Goal: Information Seeking & Learning: Learn about a topic

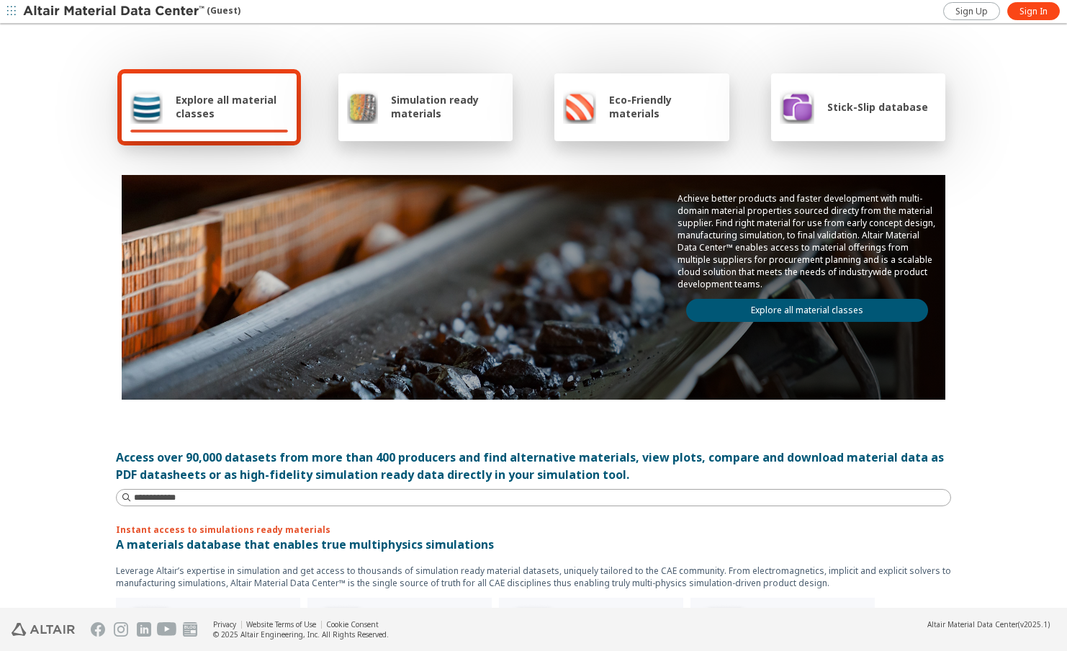
click at [456, 111] on span "Simulation ready materials" at bounding box center [447, 106] width 113 height 27
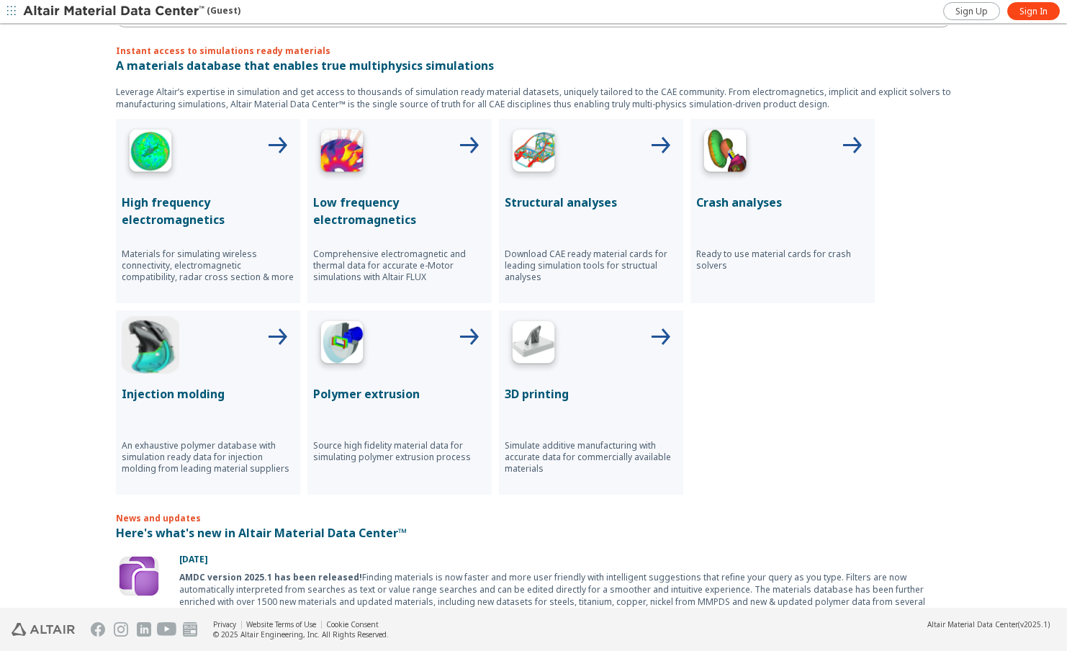
scroll to position [504, 0]
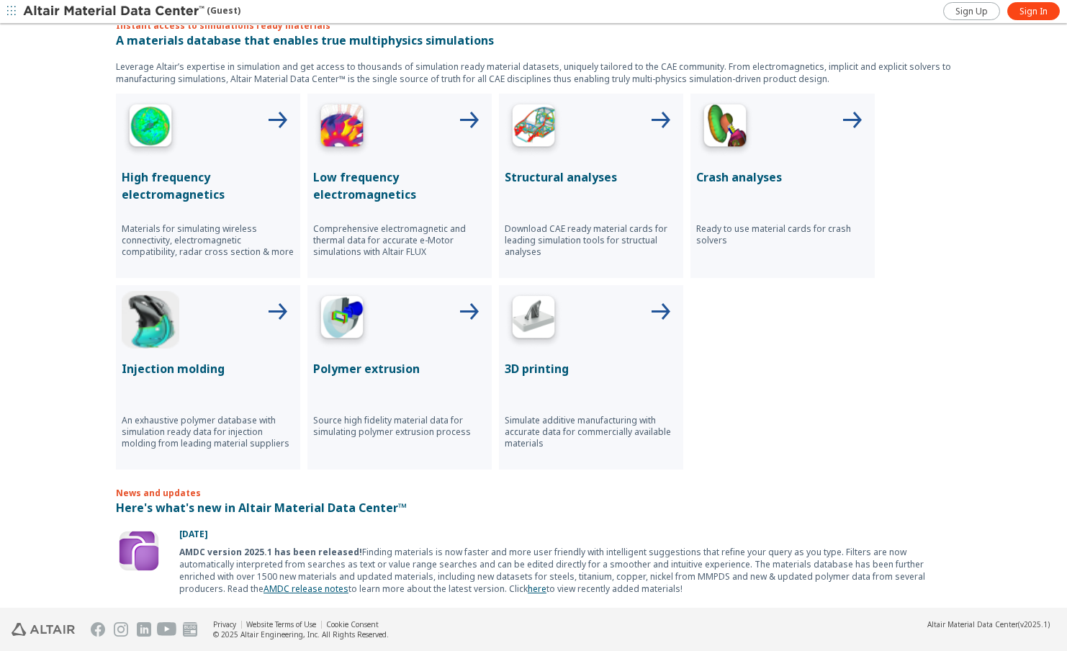
click at [620, 146] on div at bounding box center [591, 128] width 173 height 58
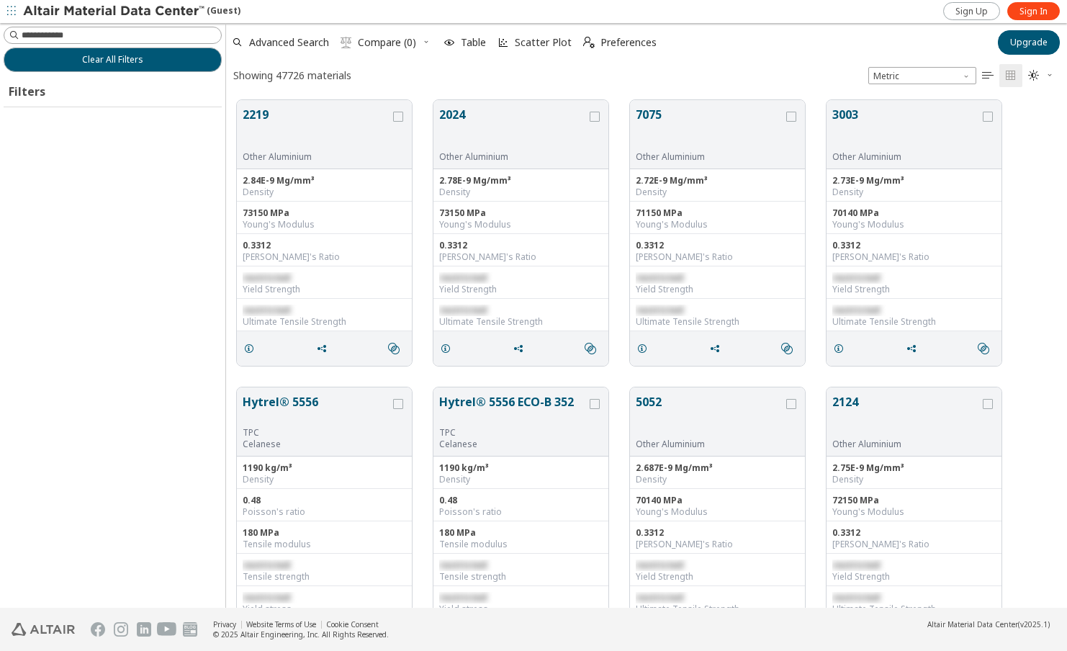
scroll to position [505, 830]
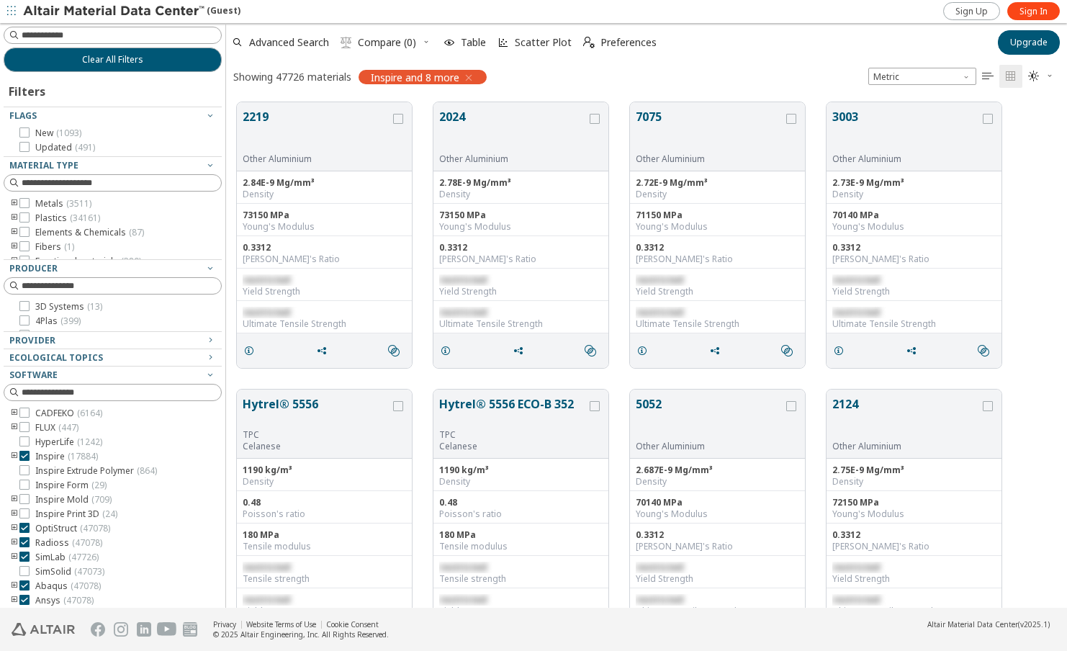
click at [12, 544] on icon "toogle group" at bounding box center [14, 543] width 10 height 12
click at [23, 457] on icon at bounding box center [24, 456] width 10 height 10
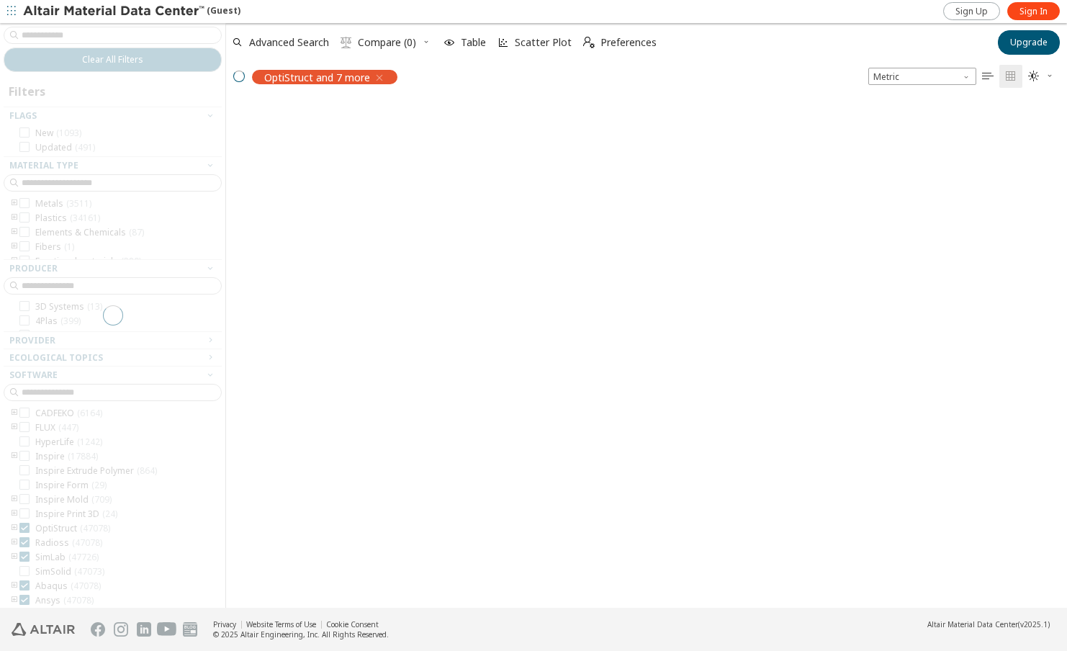
click at [27, 528] on div at bounding box center [112, 315] width 225 height 584
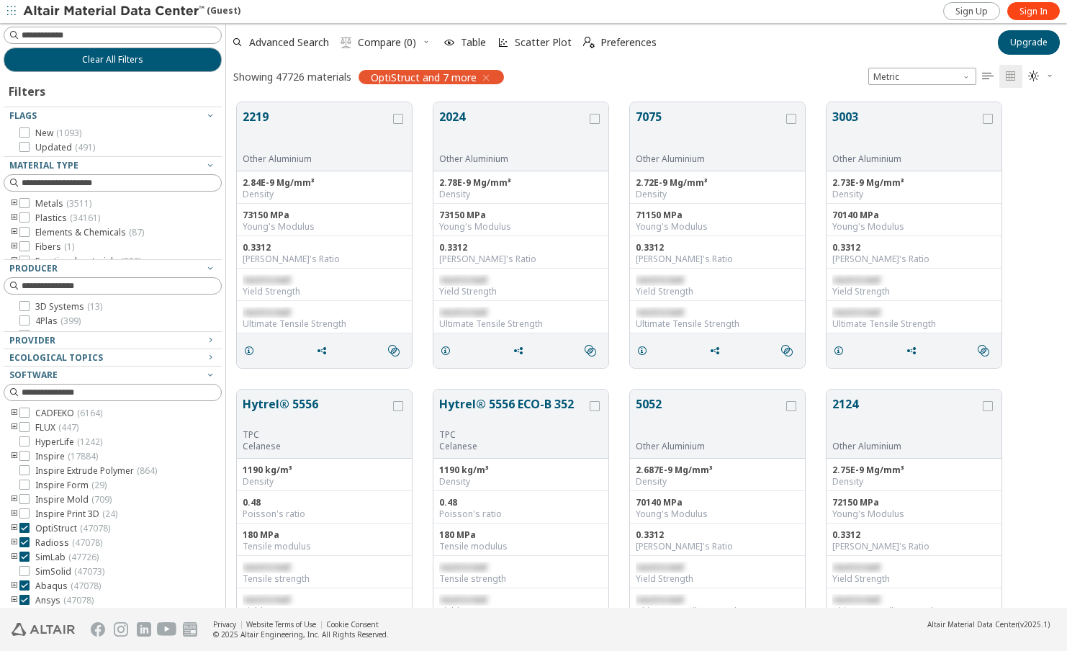
scroll to position [72, 0]
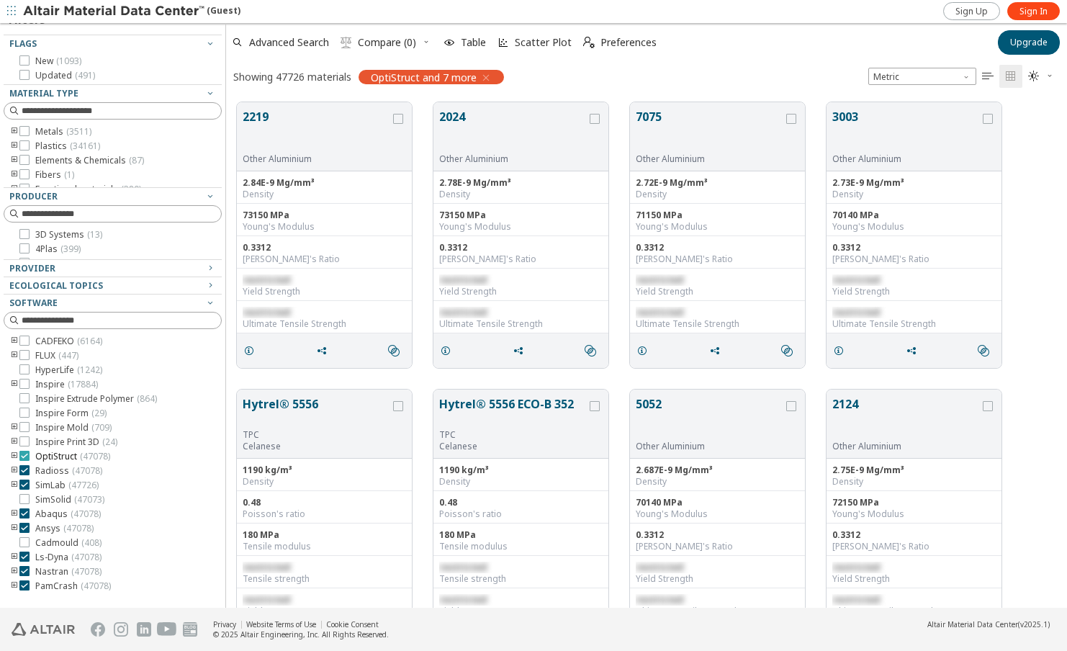
click at [21, 453] on icon at bounding box center [24, 456] width 10 height 10
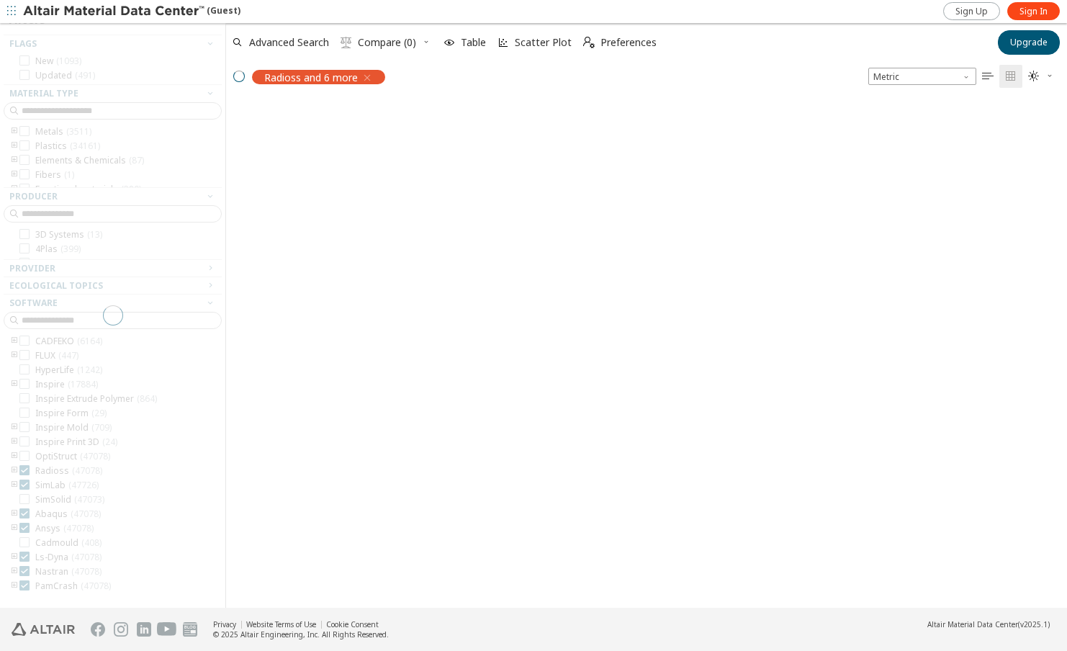
click at [23, 484] on div at bounding box center [112, 315] width 225 height 584
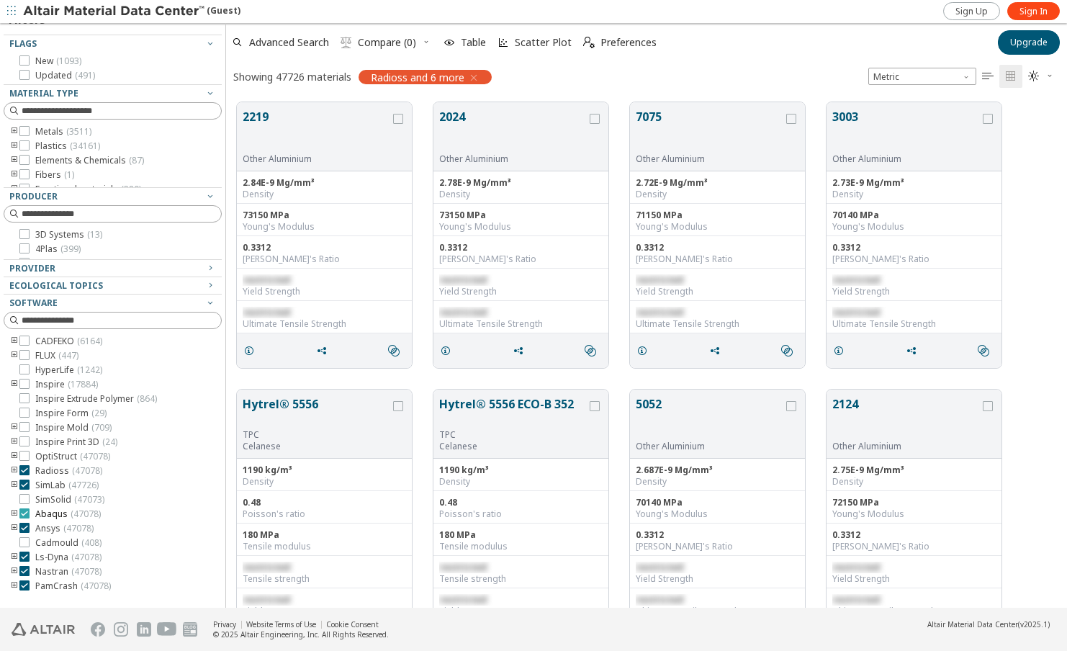
click at [26, 516] on icon at bounding box center [24, 513] width 10 height 10
click at [22, 487] on icon at bounding box center [24, 484] width 10 height 10
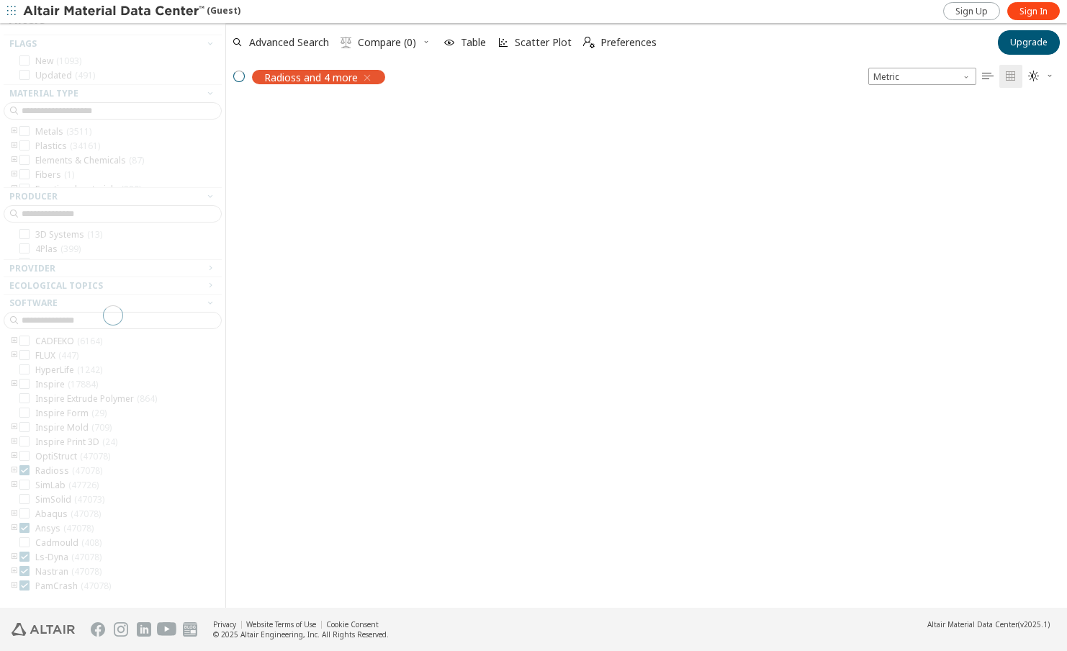
click at [12, 471] on div at bounding box center [112, 315] width 225 height 584
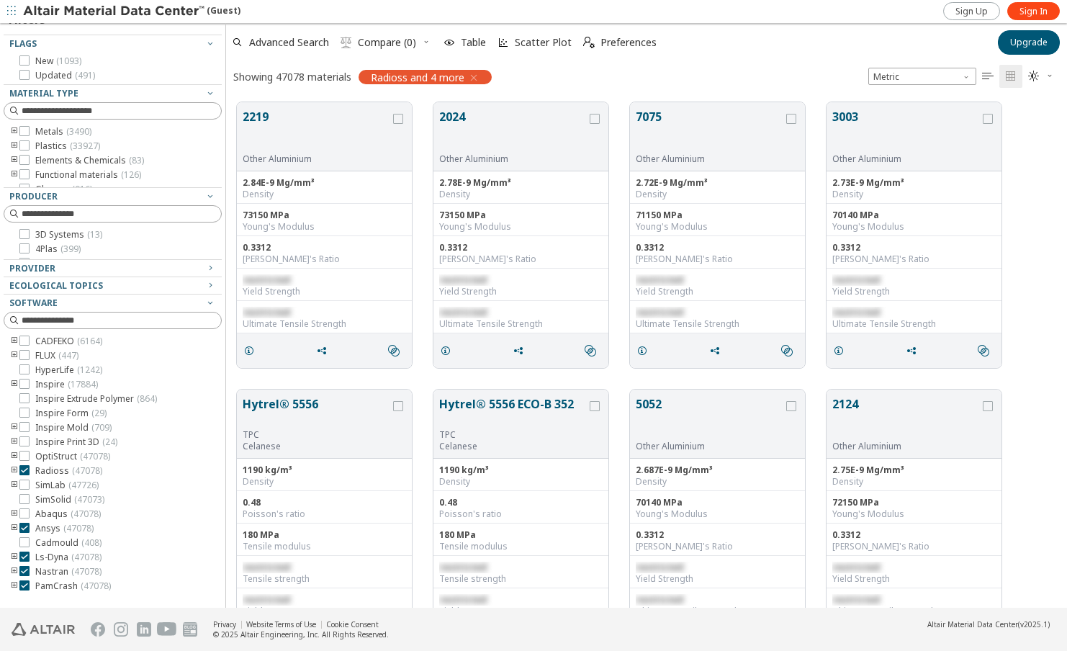
click at [12, 471] on icon "toogle group" at bounding box center [14, 471] width 10 height 12
click at [43, 515] on icon at bounding box center [46, 513] width 10 height 10
click at [27, 599] on icon at bounding box center [24, 600] width 10 height 10
click at [17, 148] on icon "toogle group" at bounding box center [14, 146] width 10 height 12
click at [32, 162] on icon "toogle group" at bounding box center [36, 161] width 10 height 12
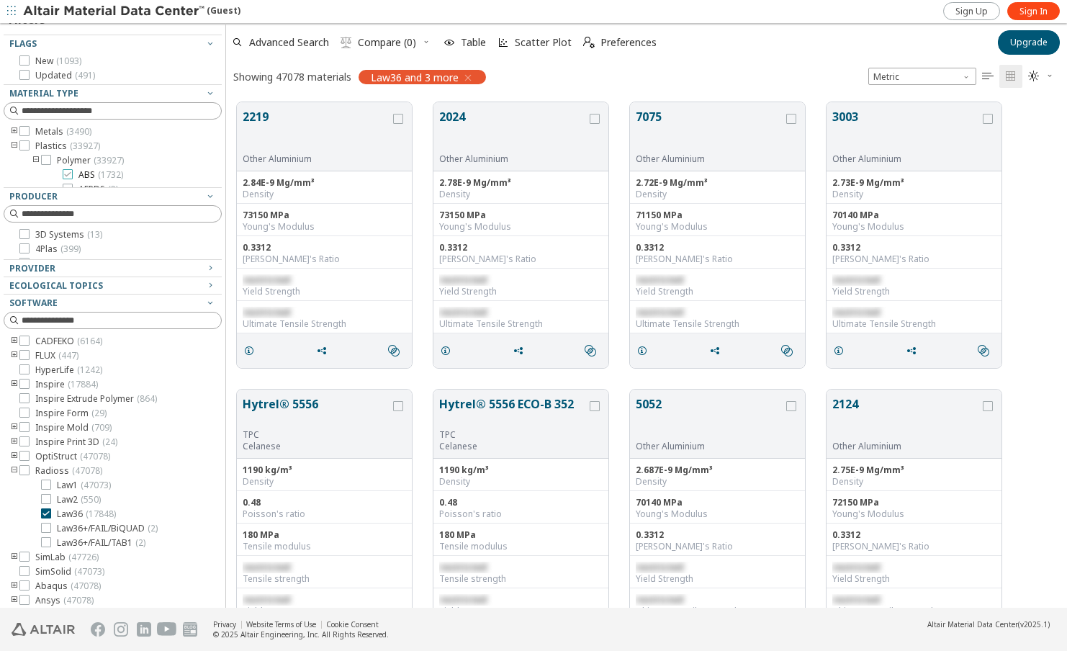
click at [64, 177] on icon at bounding box center [68, 174] width 10 height 10
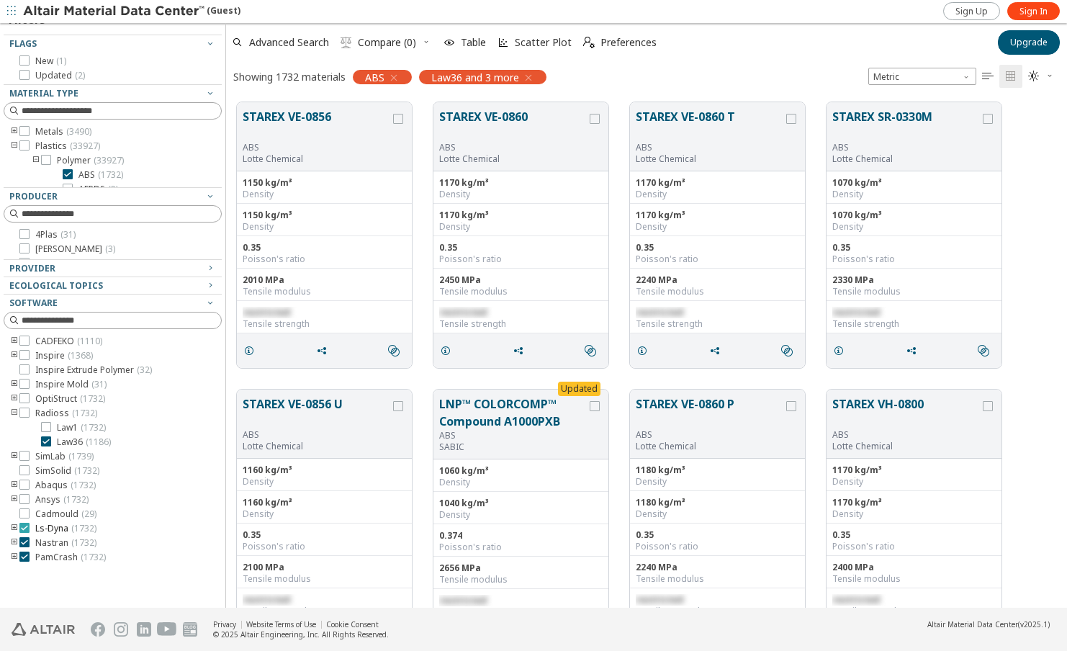
click at [23, 529] on icon at bounding box center [24, 528] width 10 height 10
click at [72, 177] on label "ABS ( 1732 )" at bounding box center [93, 175] width 60 height 12
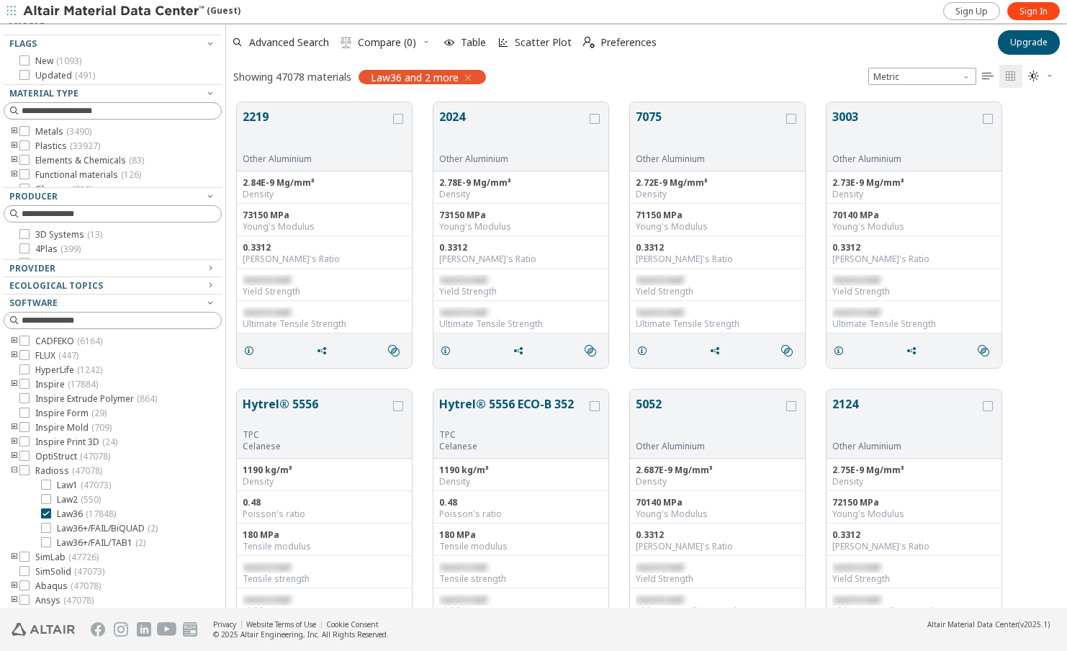
click at [16, 131] on icon "toogle group" at bounding box center [14, 132] width 10 height 12
click at [31, 132] on label "Metals ( 3490 )" at bounding box center [55, 132] width 72 height 12
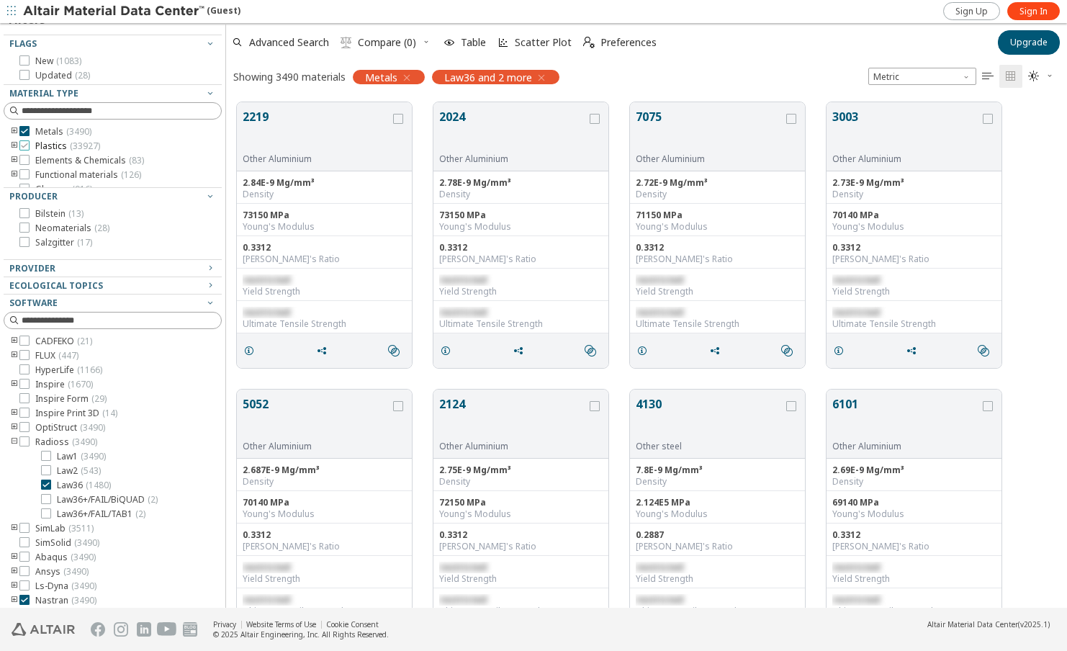
click at [27, 150] on div at bounding box center [24, 145] width 10 height 10
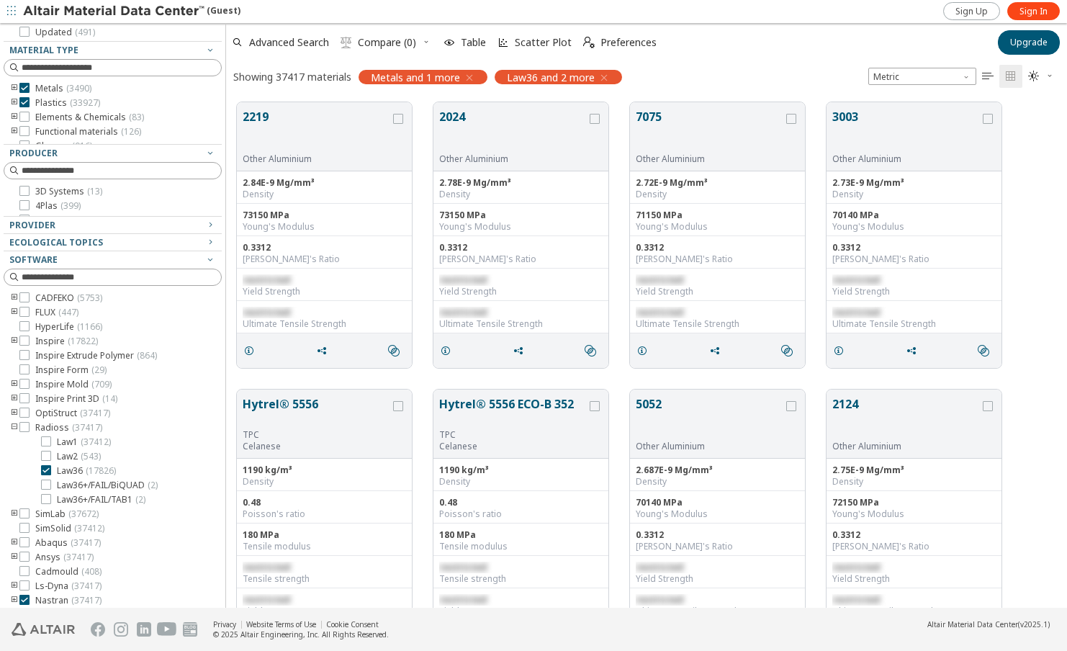
scroll to position [137, 0]
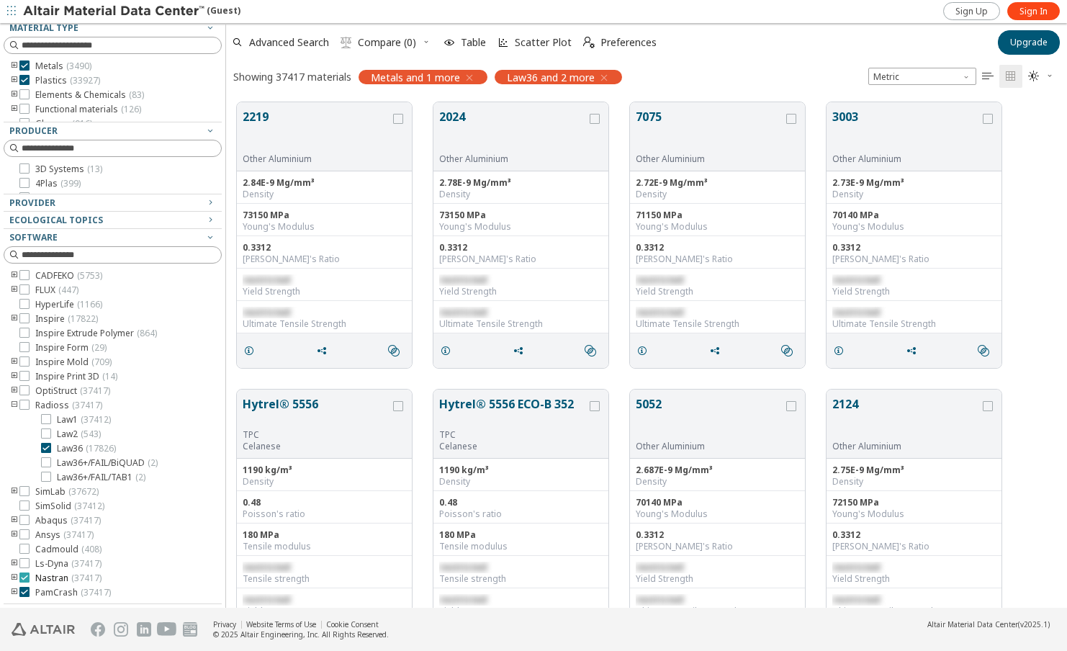
click at [24, 578] on icon at bounding box center [24, 577] width 10 height 10
click at [24, 594] on icon at bounding box center [24, 592] width 10 height 10
click at [15, 80] on icon "toogle group" at bounding box center [14, 81] width 10 height 12
click at [37, 94] on icon "toogle group" at bounding box center [36, 95] width 10 height 12
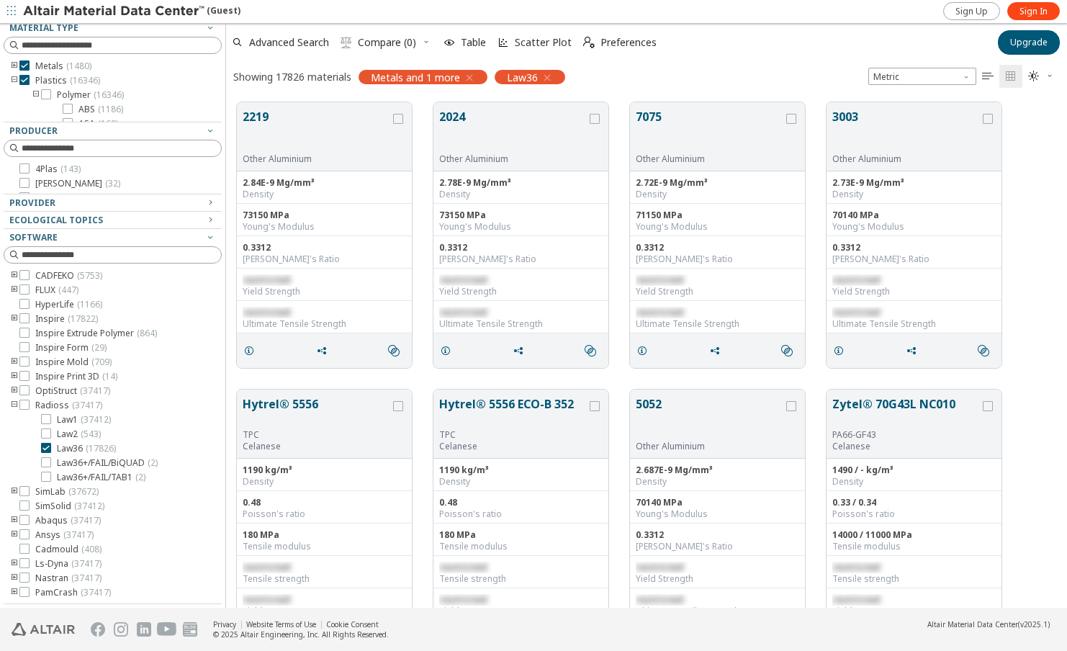
scroll to position [112, 0]
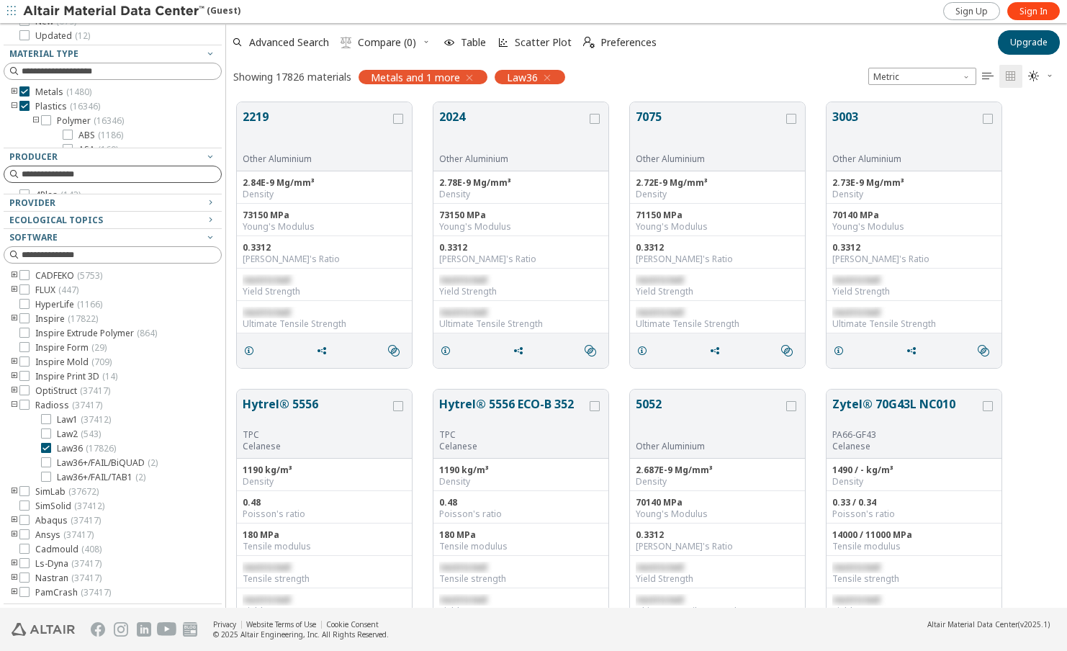
drag, startPoint x: 172, startPoint y: 192, endPoint x: 160, endPoint y: 182, distance: 15.9
click at [160, 182] on div "Producer 4Plas ( 143 ) A. Westensee ( 32 ) Aaron Industries ( 20 ) Advanced Com…" at bounding box center [113, 171] width 218 height 46
drag, startPoint x: 115, startPoint y: 148, endPoint x: 119, endPoint y: 272, distance: 124.6
click at [119, 272] on div "Filters Flags New ( 679 ) Updated ( 12 ) Material Type Metals ( 1480 ) Plastics…" at bounding box center [113, 281] width 218 height 643
drag, startPoint x: 119, startPoint y: 272, endPoint x: 114, endPoint y: 146, distance: 126.1
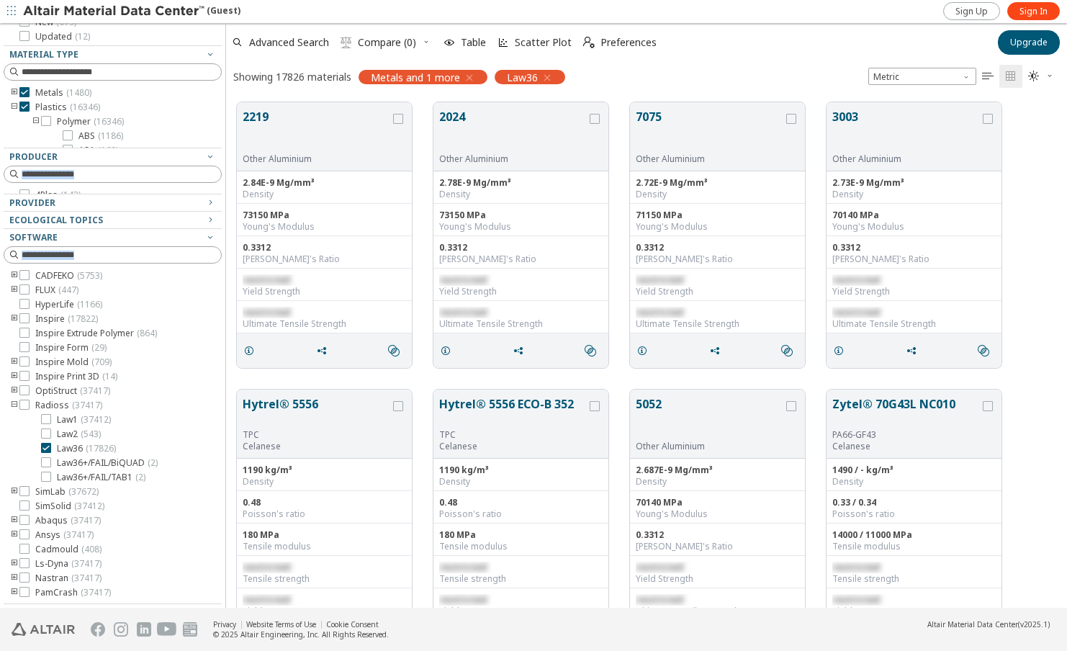
click at [114, 146] on div at bounding box center [109, 143] width 211 height 7
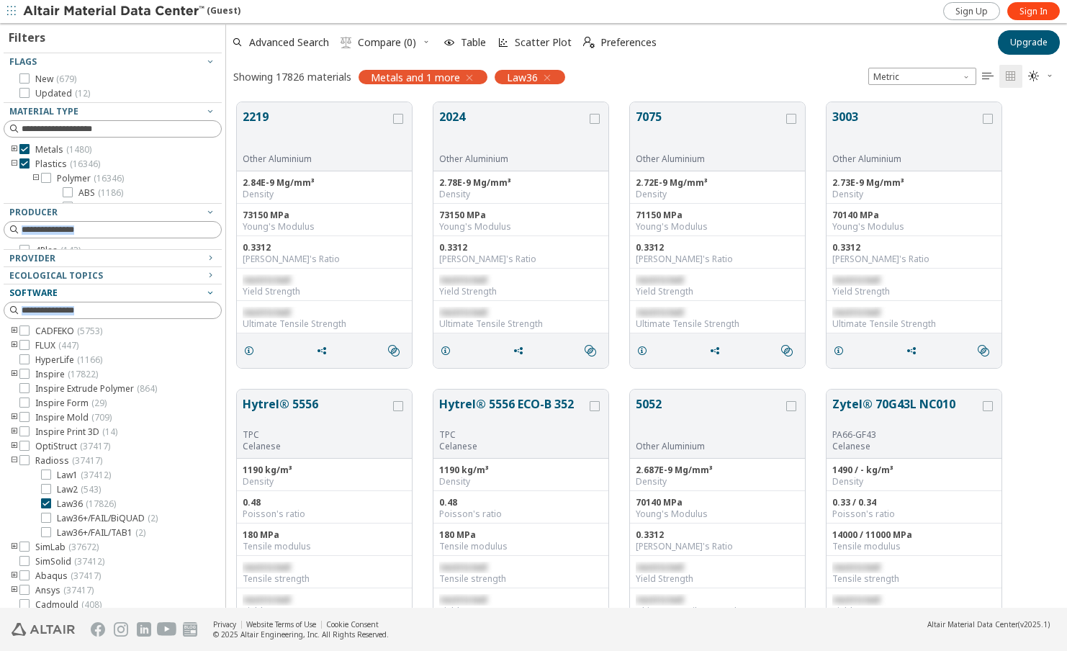
scroll to position [0, 0]
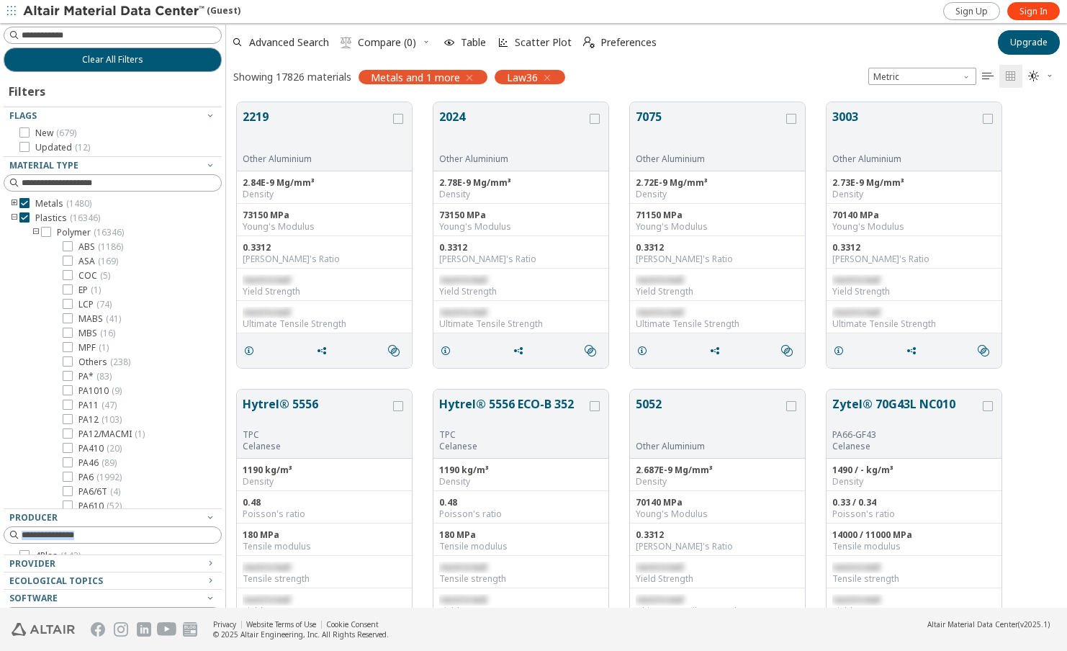
drag, startPoint x: 120, startPoint y: 255, endPoint x: 122, endPoint y: 492, distance: 237.5
click at [122, 502] on div at bounding box center [109, 504] width 211 height 7
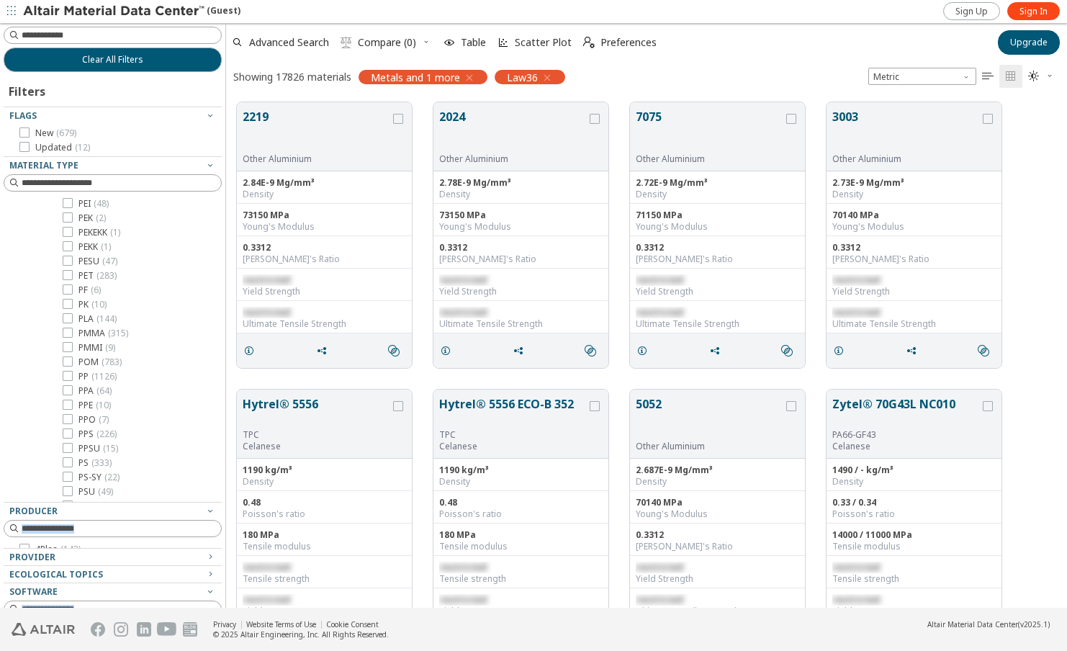
scroll to position [505, 834]
click at [222, 338] on div "Clear All Filters Filters Flags New ( 679 ) Updated ( 12 ) Material Type Metals…" at bounding box center [533, 315] width 1067 height 584
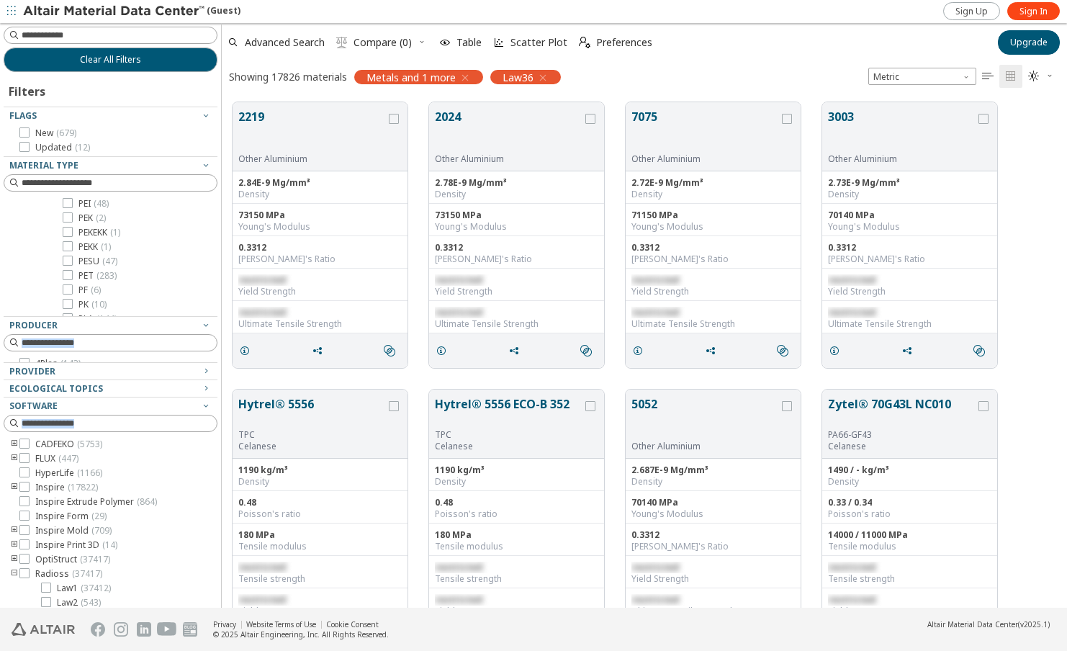
drag, startPoint x: 134, startPoint y: 500, endPoint x: 155, endPoint y: 310, distance: 190.4
click at [155, 310] on div "Filters Flags New ( 679 ) Updated ( 12 ) Material Type Metals ( 1480 ) Plastics…" at bounding box center [111, 422] width 214 height 700
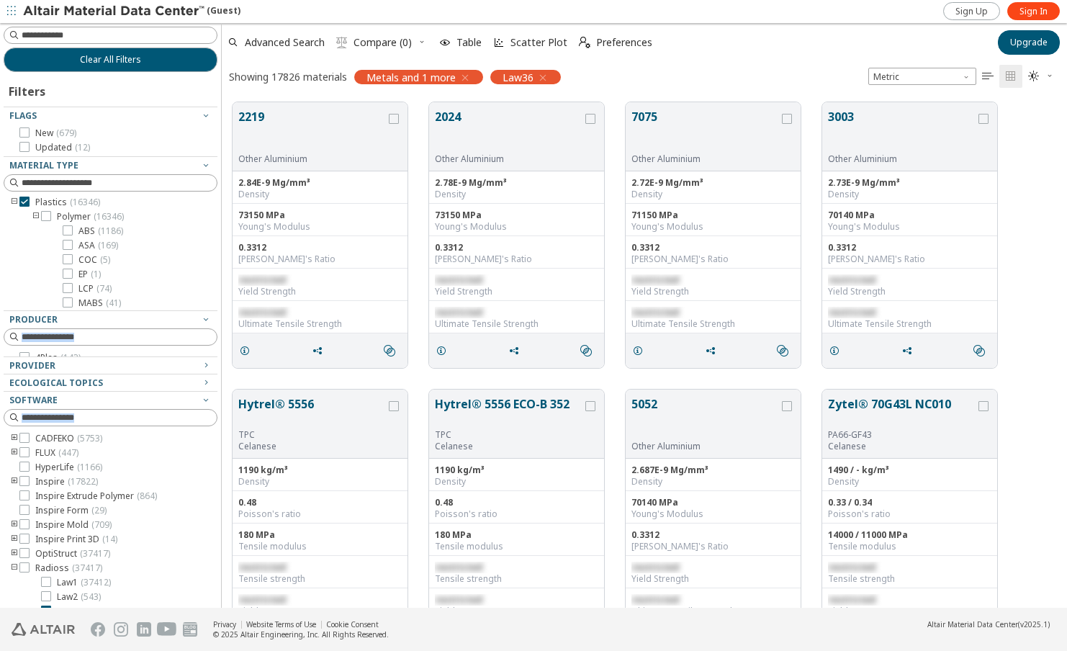
scroll to position [0, 0]
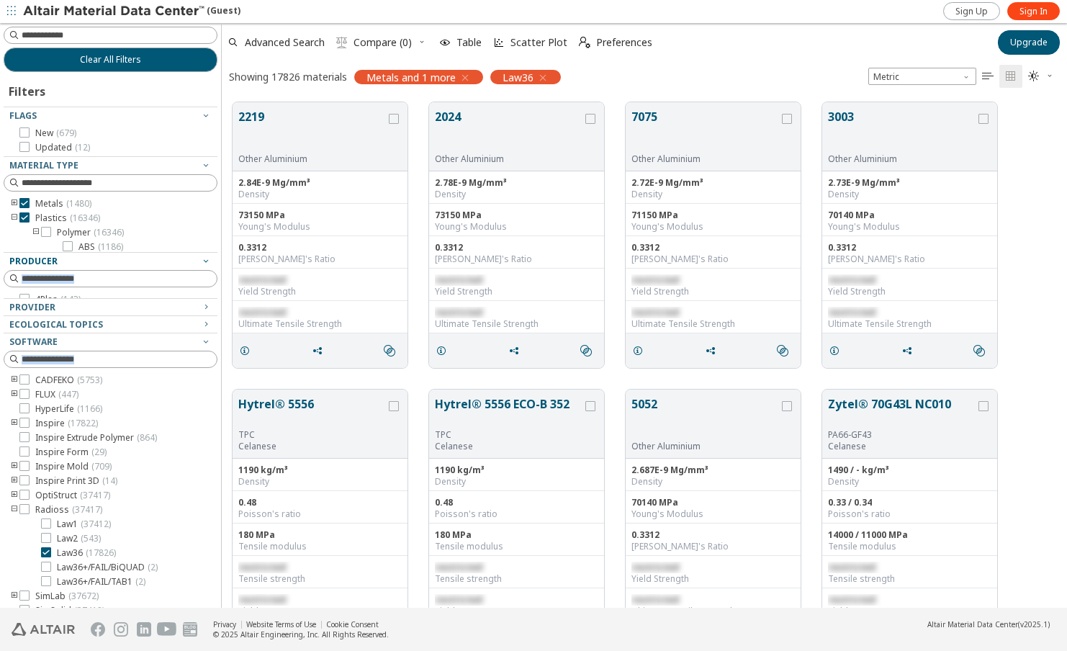
drag, startPoint x: 150, startPoint y: 307, endPoint x: 157, endPoint y: 252, distance: 55.8
click at [157, 252] on div "Filters Flags New ( 679 ) Updated ( 12 ) Material Type Metals ( 1480 ) Plastics…" at bounding box center [111, 390] width 214 height 636
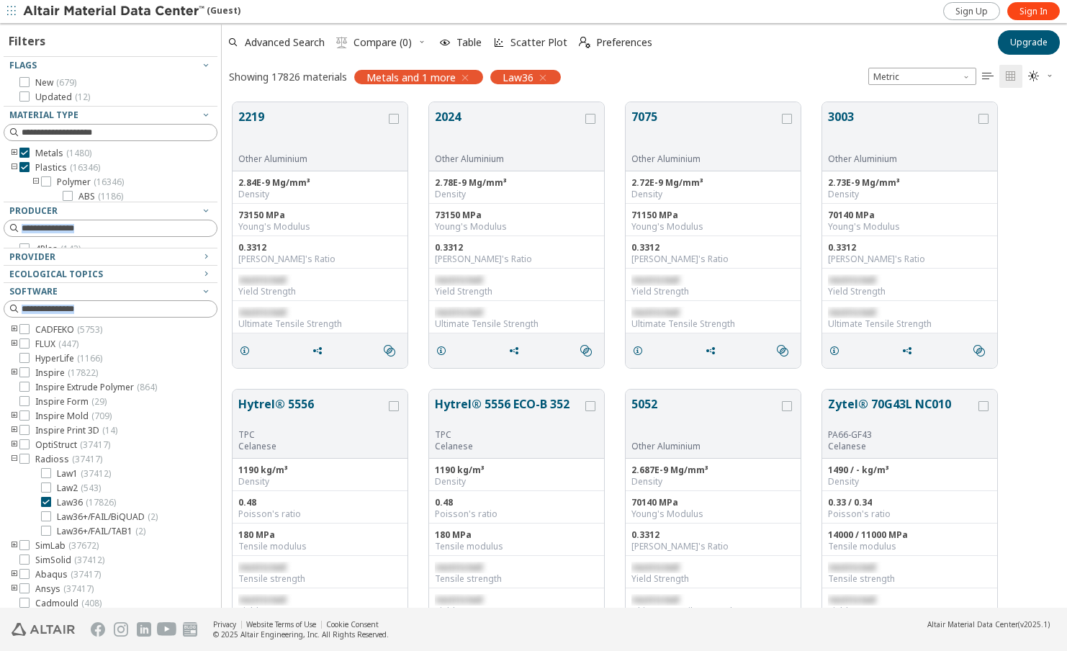
scroll to position [72, 0]
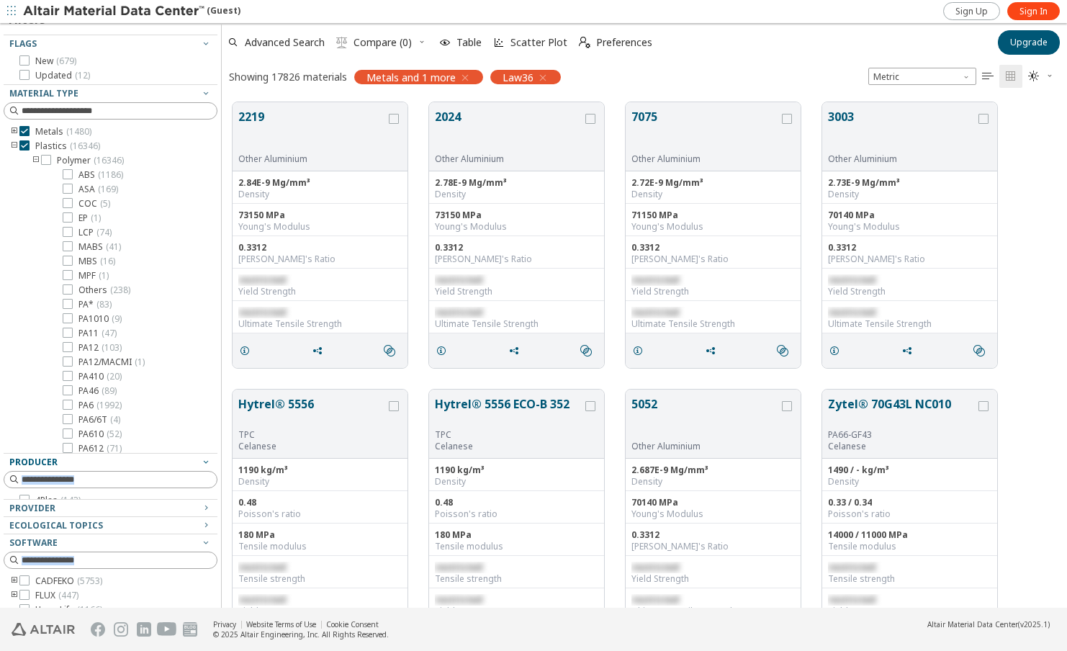
drag, startPoint x: 140, startPoint y: 177, endPoint x: 150, endPoint y: 453, distance: 275.9
click at [150, 453] on div "Filters Flags New ( 679 ) Updated ( 12 ) Material Type Metals ( 1480 ) Plastics…" at bounding box center [111, 454] width 214 height 909
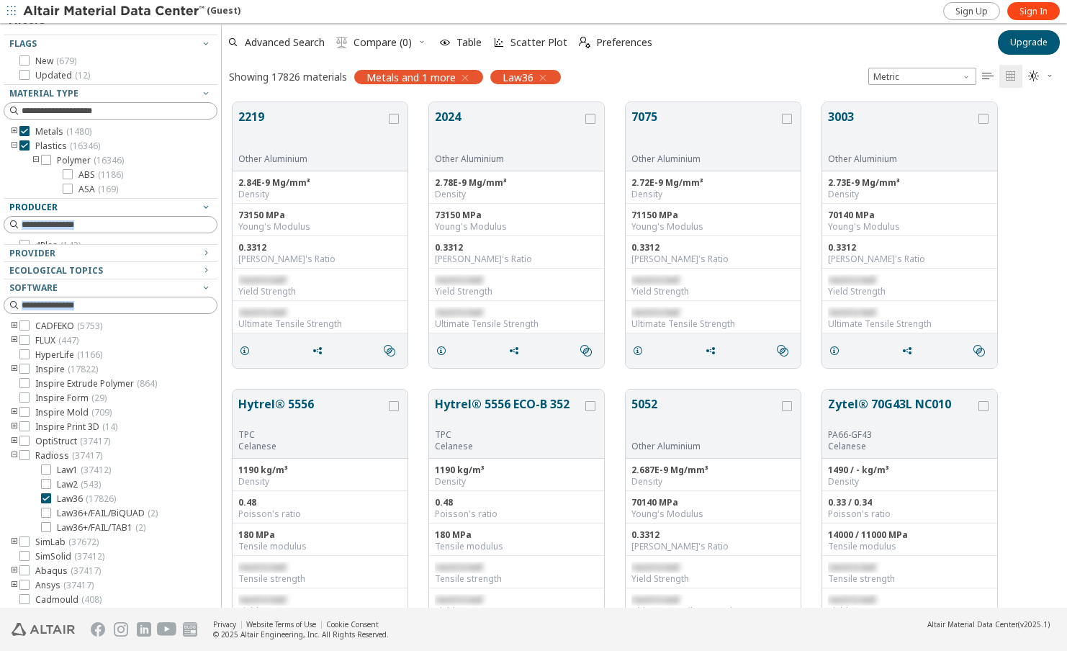
drag, startPoint x: 133, startPoint y: 451, endPoint x: 137, endPoint y: 198, distance: 252.7
click at [137, 198] on div "Filters Flags New ( 679 ) Updated ( 12 ) Material Type Metals ( 1480 ) Plastics…" at bounding box center [111, 327] width 214 height 654
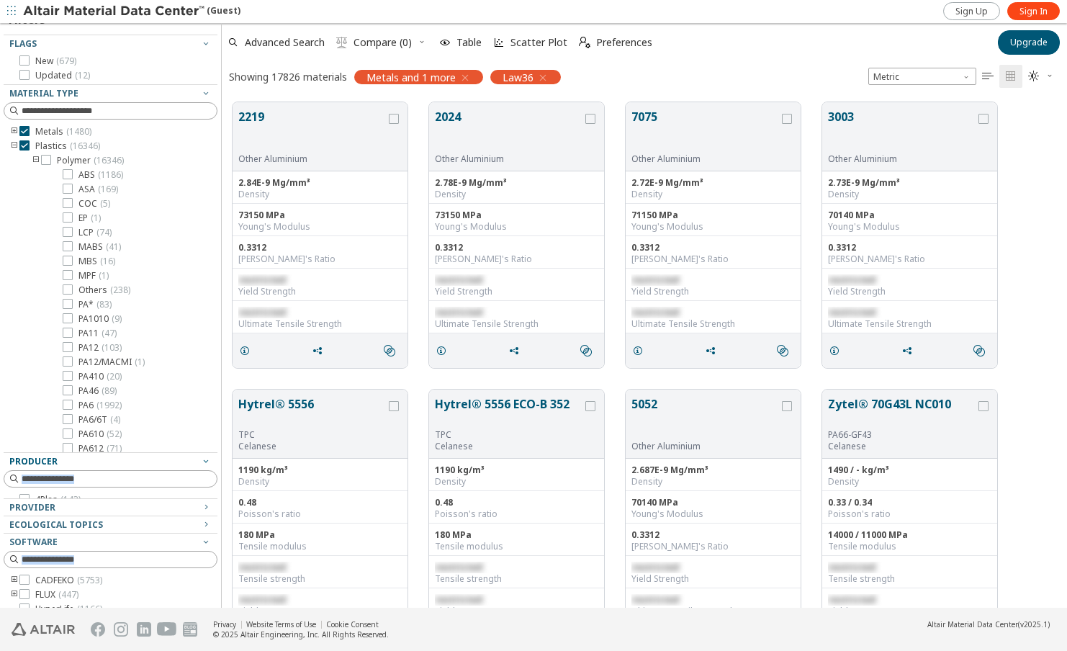
drag, startPoint x: 109, startPoint y: 194, endPoint x: 126, endPoint y: 452, distance: 259.0
click at [126, 452] on div "Filters Flags New ( 679 ) Updated ( 12 ) Material Type Metals ( 1480 ) Plastics…" at bounding box center [111, 454] width 214 height 908
click at [73, 177] on label "ABS ( 1186 )" at bounding box center [93, 175] width 60 height 12
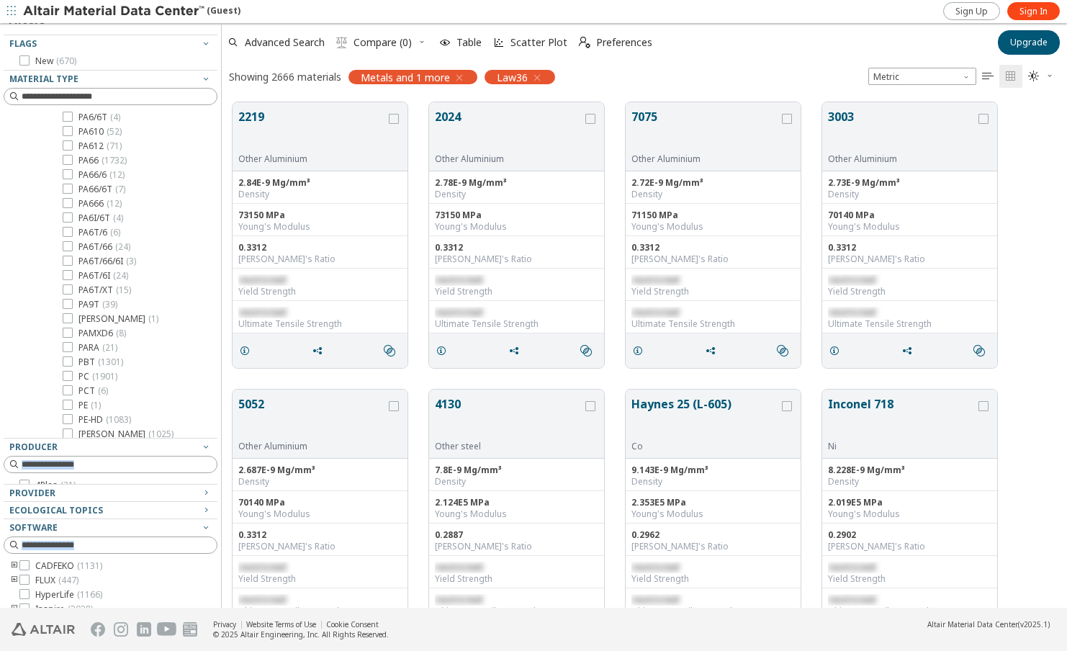
scroll to position [360, 0]
click at [72, 304] on div at bounding box center [68, 304] width 10 height 10
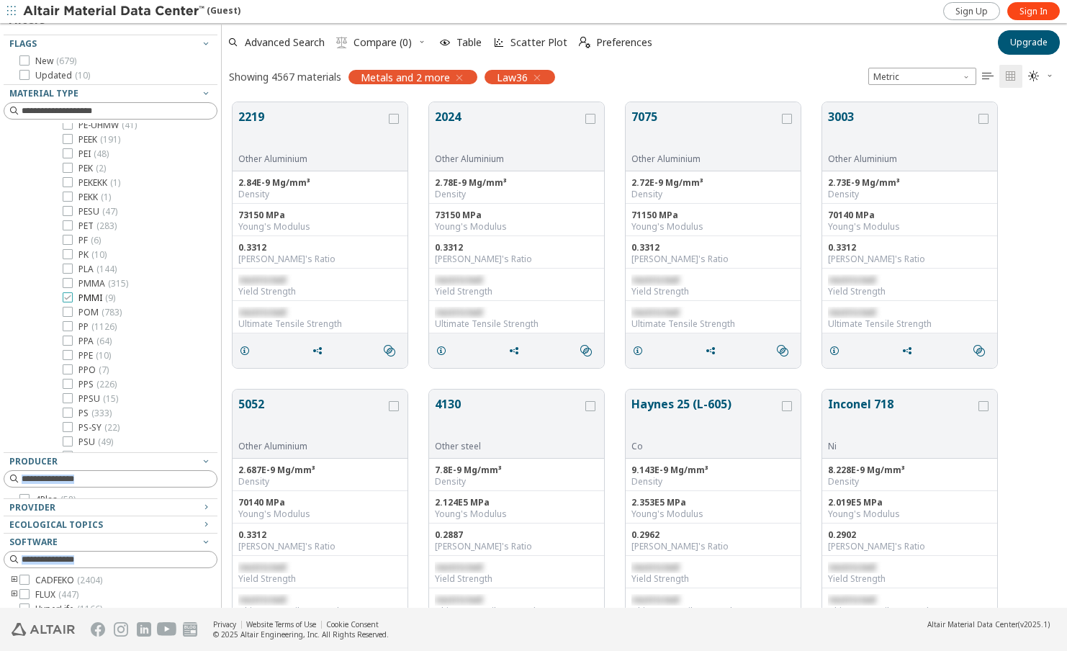
scroll to position [648, 0]
click at [63, 304] on div at bounding box center [68, 304] width 10 height 10
click at [66, 292] on icon at bounding box center [68, 289] width 10 height 10
click at [63, 285] on icon at bounding box center [68, 284] width 10 height 10
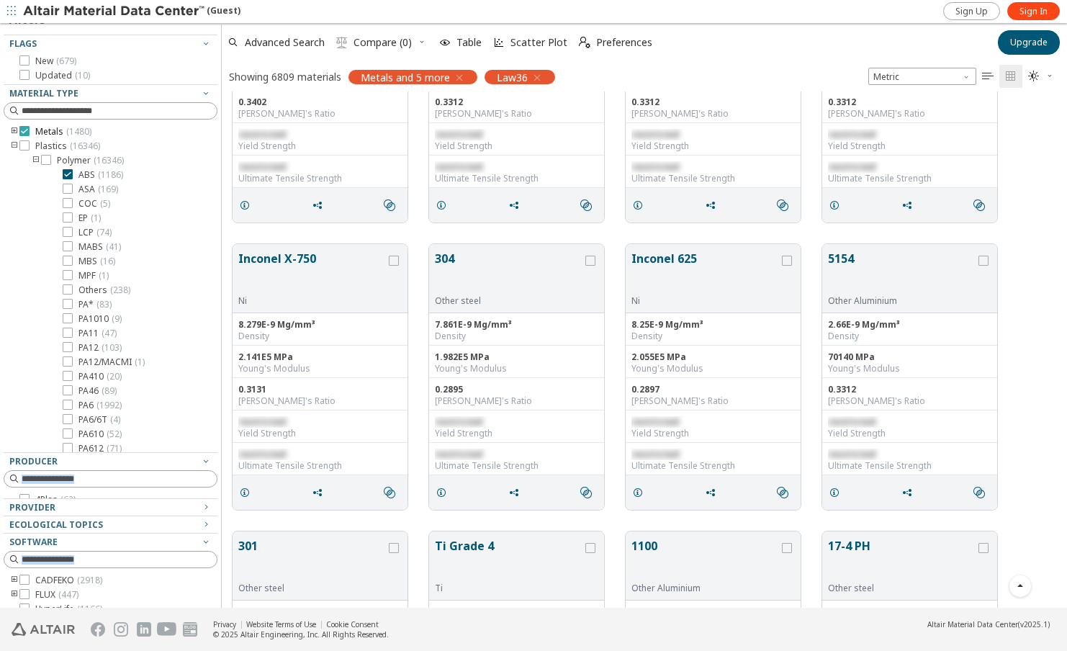
click at [28, 132] on icon at bounding box center [24, 131] width 10 height 10
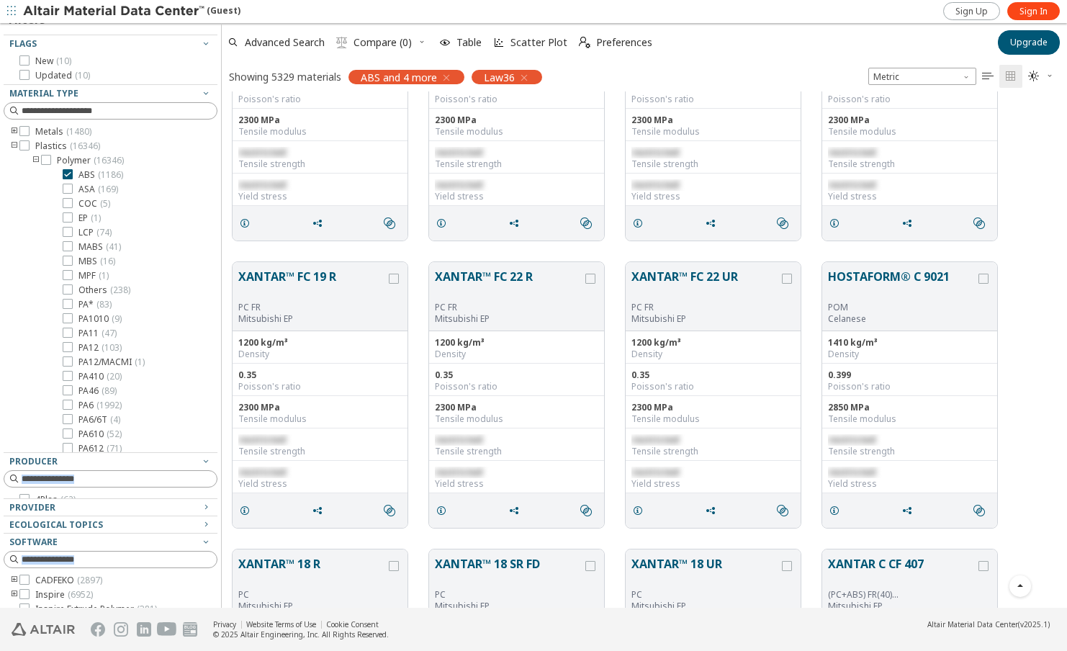
scroll to position [3599, 0]
